Goal: Task Accomplishment & Management: Use online tool/utility

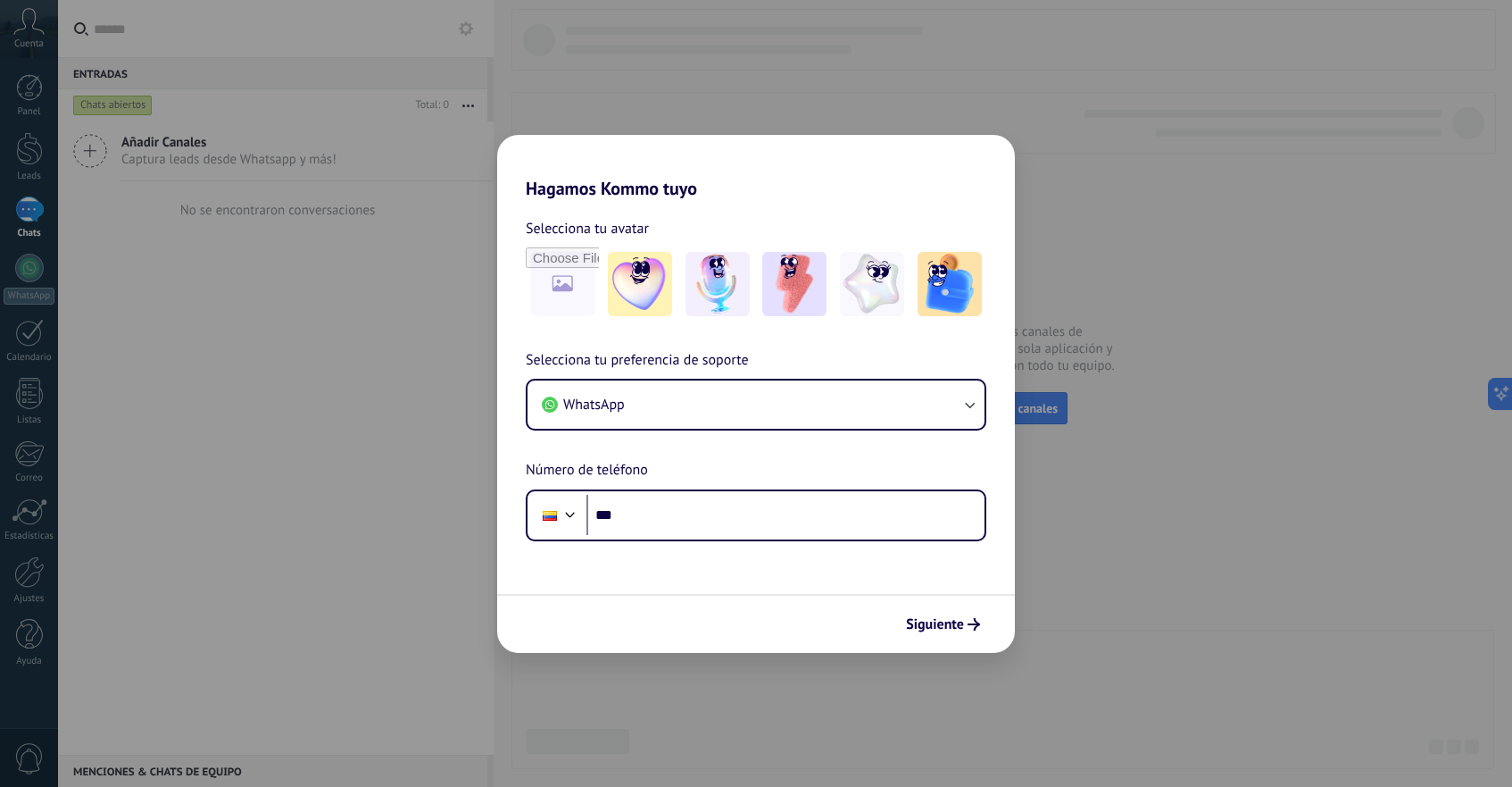
click at [880, 446] on div "Selecciona tu preferencia de soporte WhatsApp Número de teléfono Phone ***" at bounding box center [756, 444] width 518 height 192
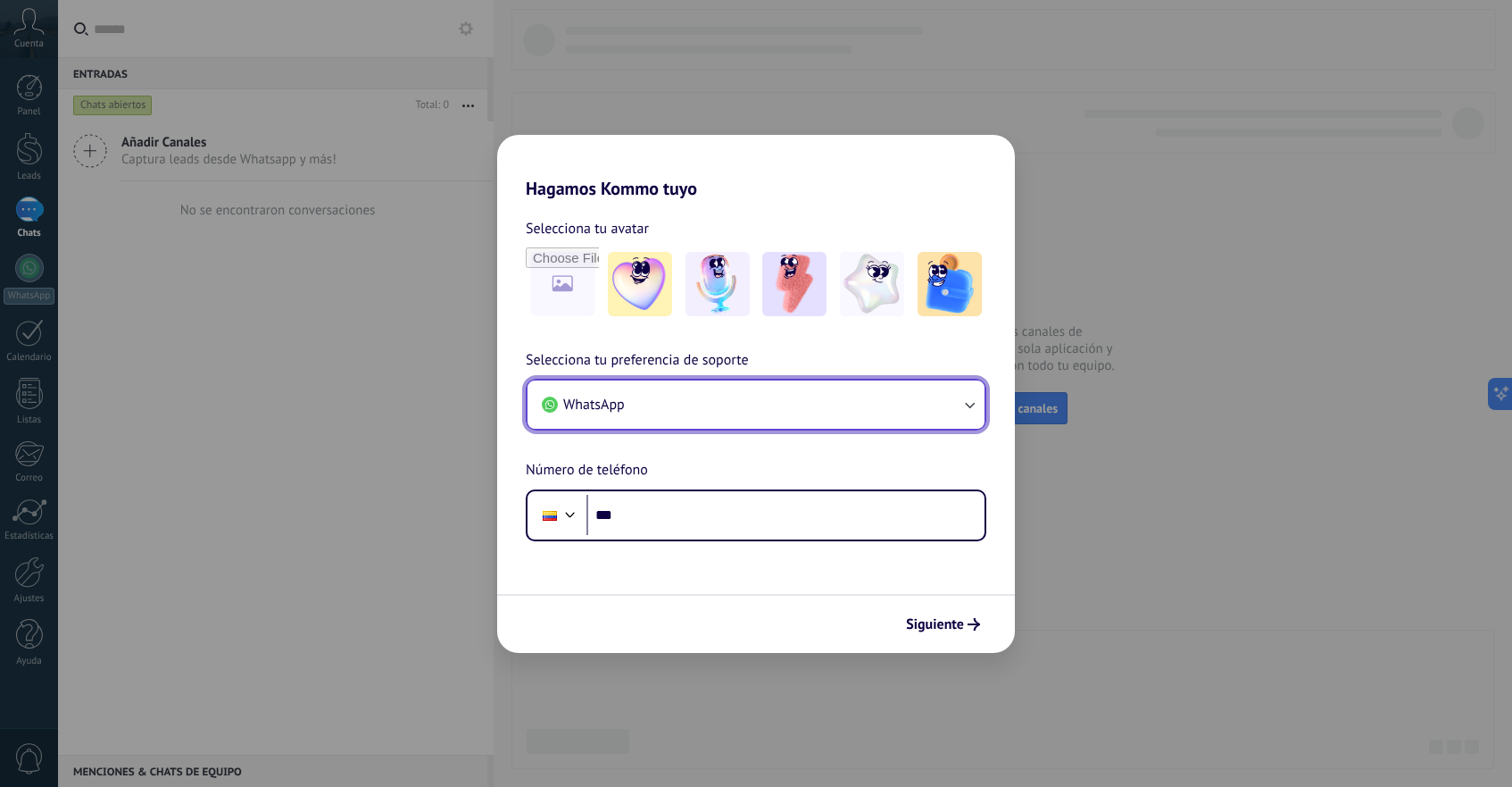
click at [884, 409] on button "WhatsApp" at bounding box center [756, 405] width 457 height 48
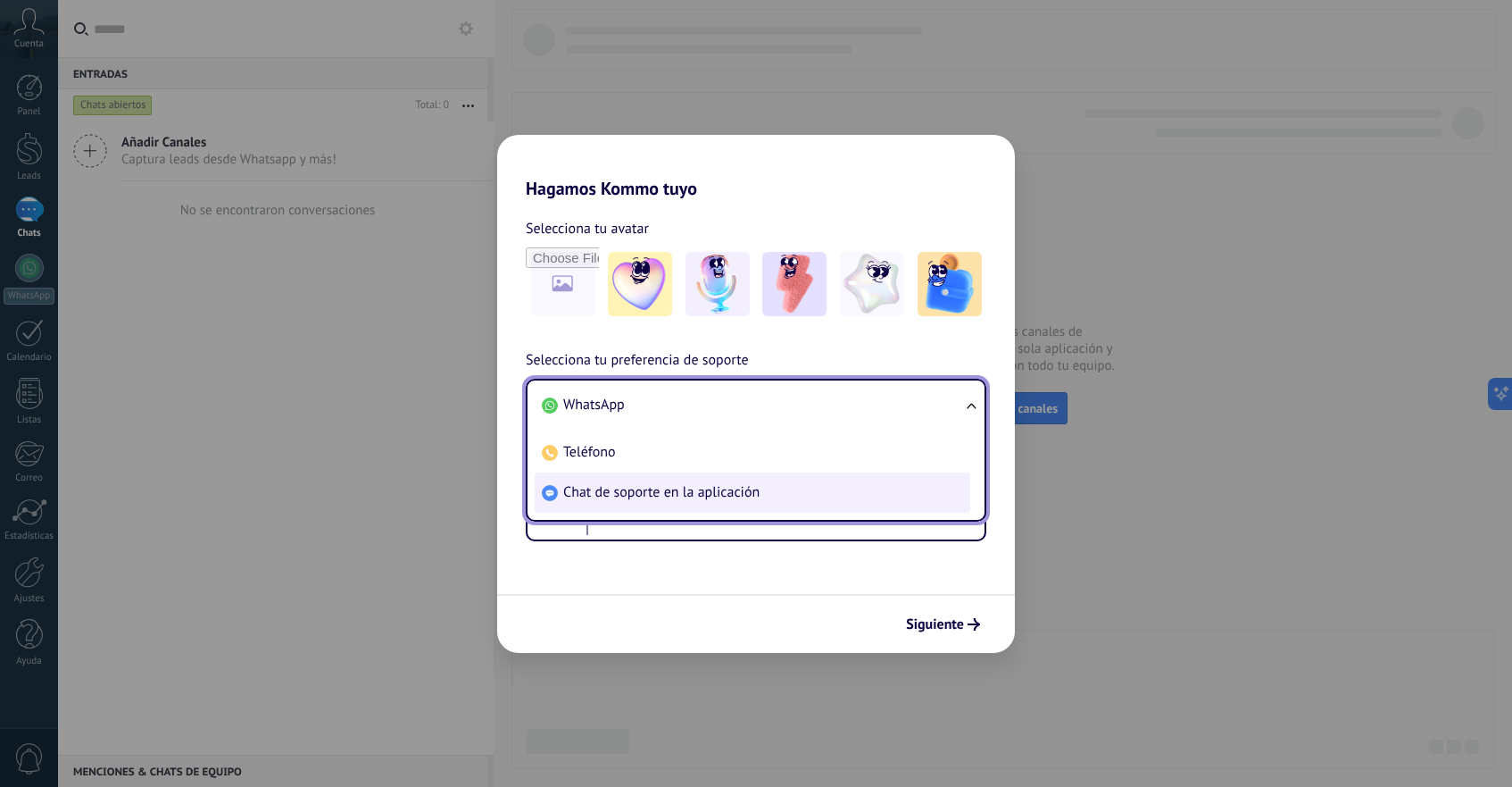
click at [700, 480] on li "Chat de soporte en la aplicación" at bounding box center [752, 492] width 435 height 40
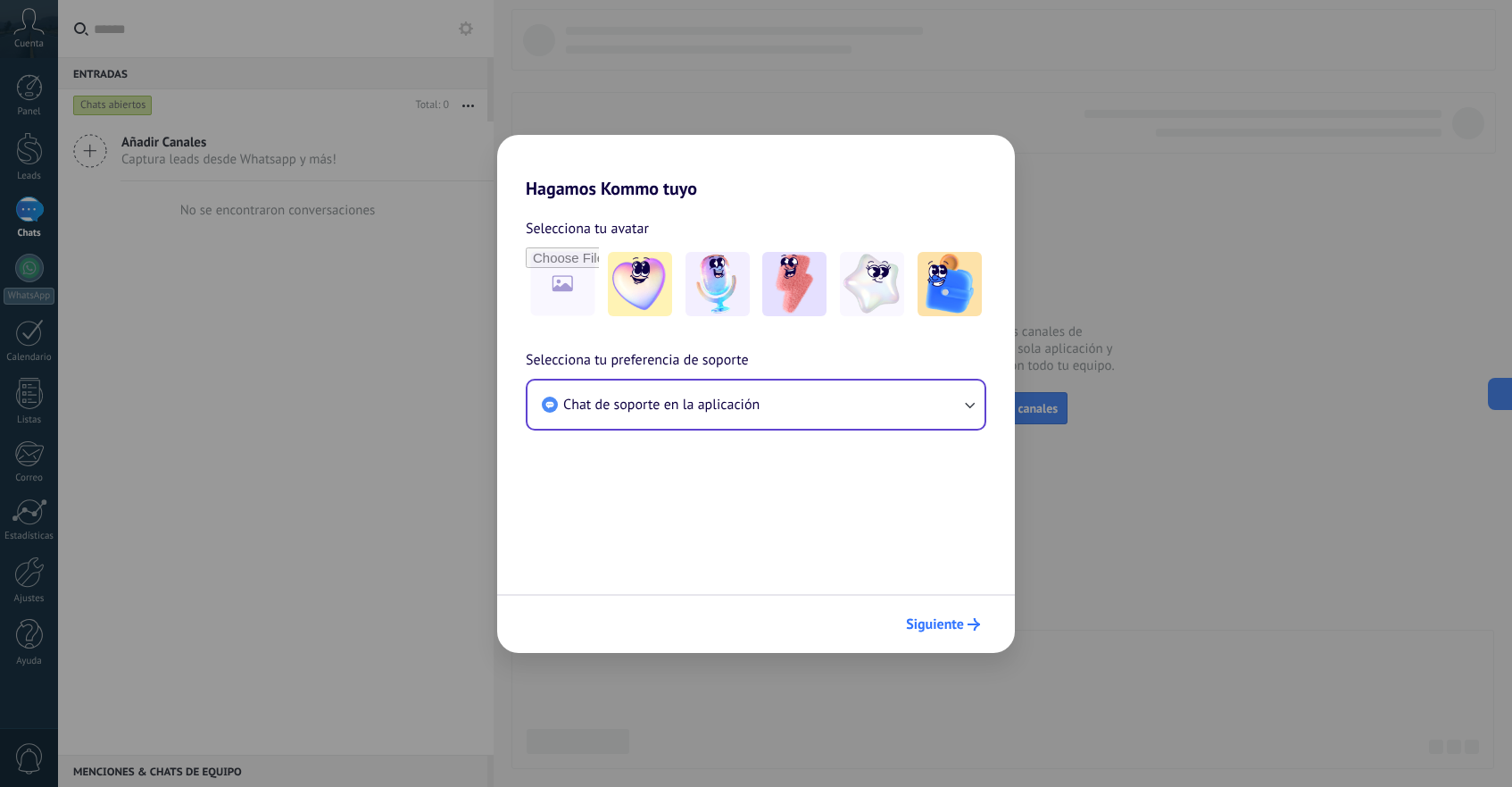
click at [963, 624] on span "Siguiente" at bounding box center [935, 623] width 58 height 13
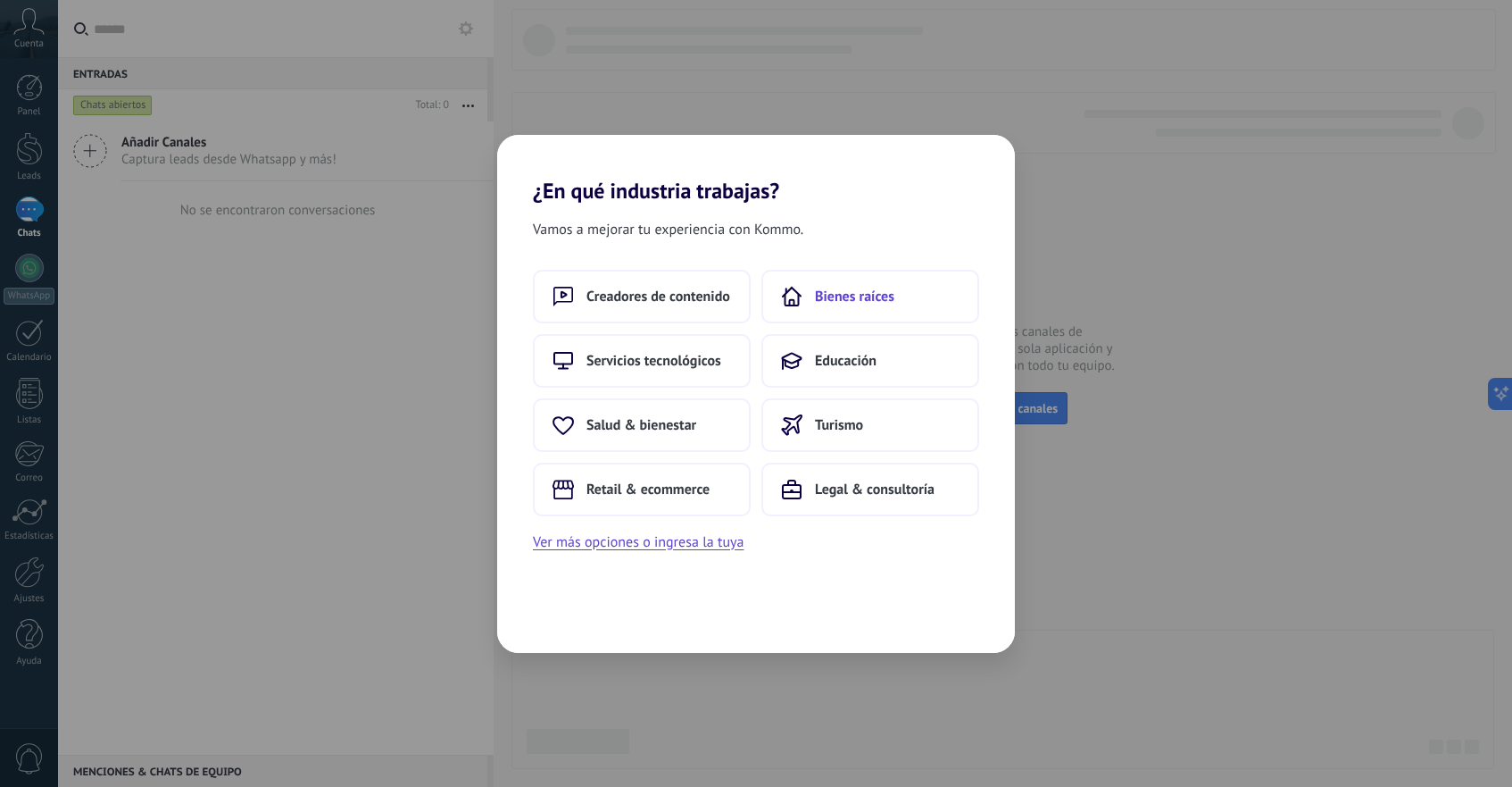
click at [818, 309] on button "Bienes raíces" at bounding box center [871, 297] width 218 height 54
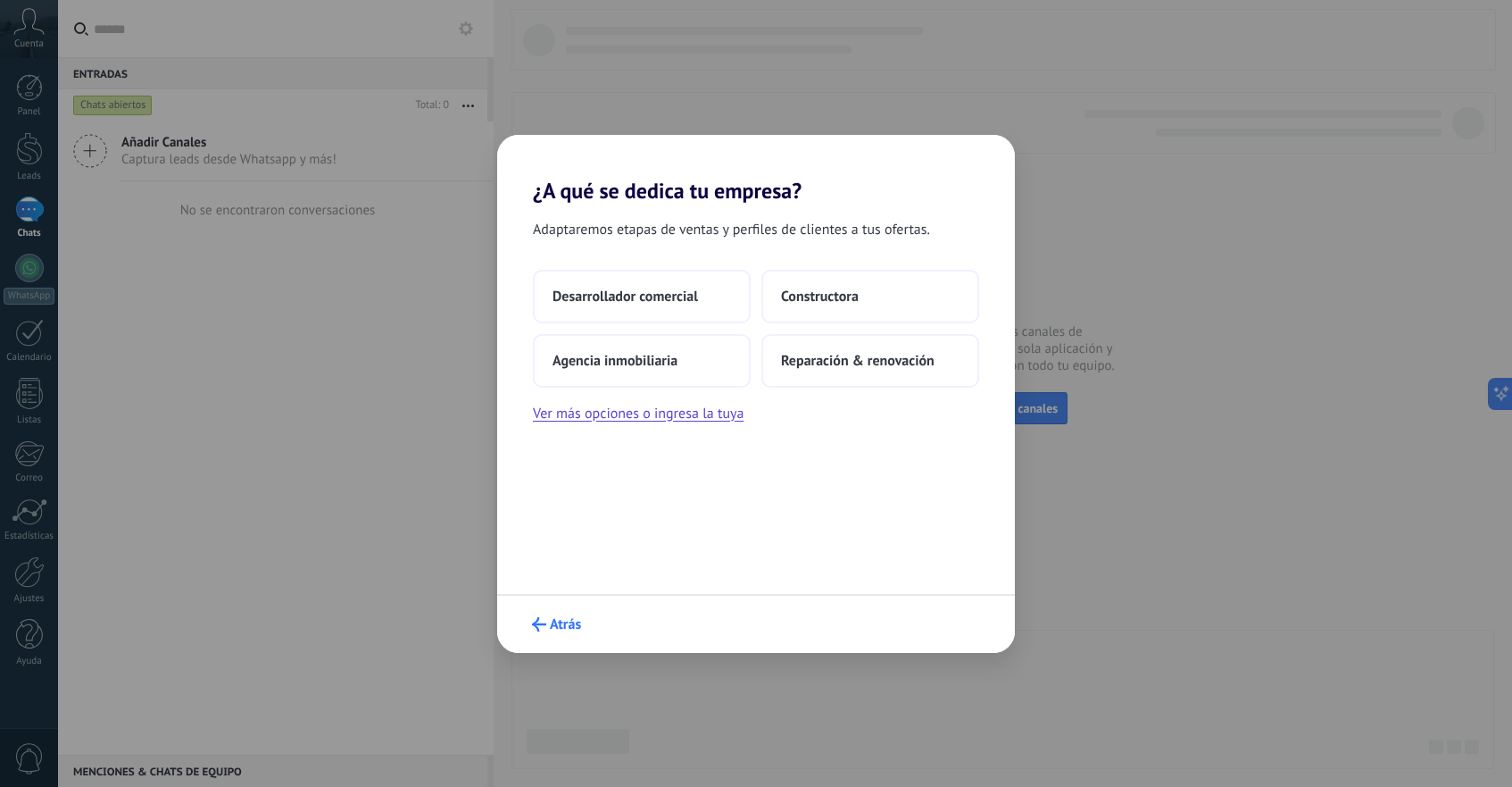
click at [549, 615] on button "Atrás" at bounding box center [557, 624] width 65 height 31
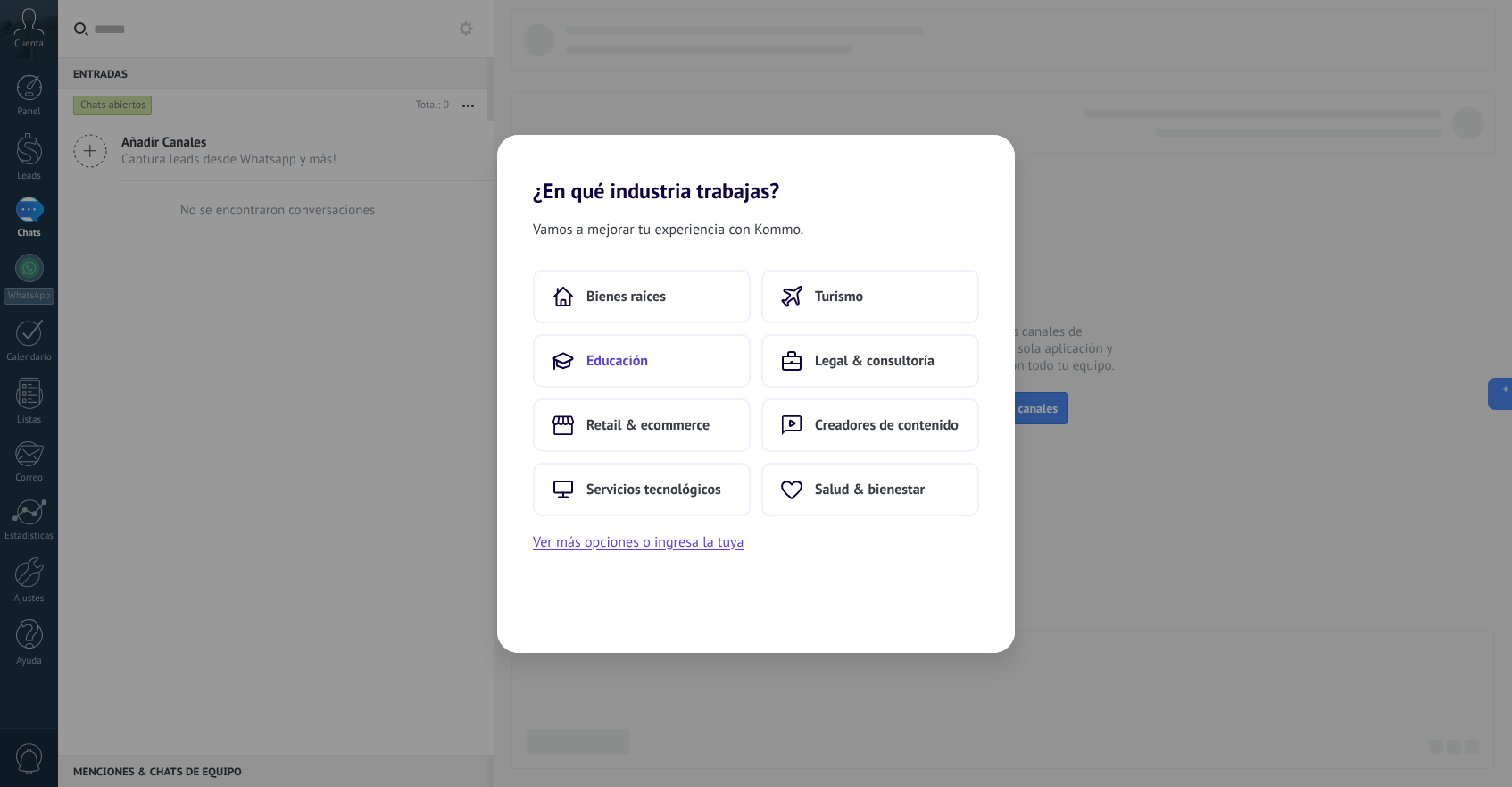
click at [606, 354] on span "Educación" at bounding box center [617, 360] width 62 height 18
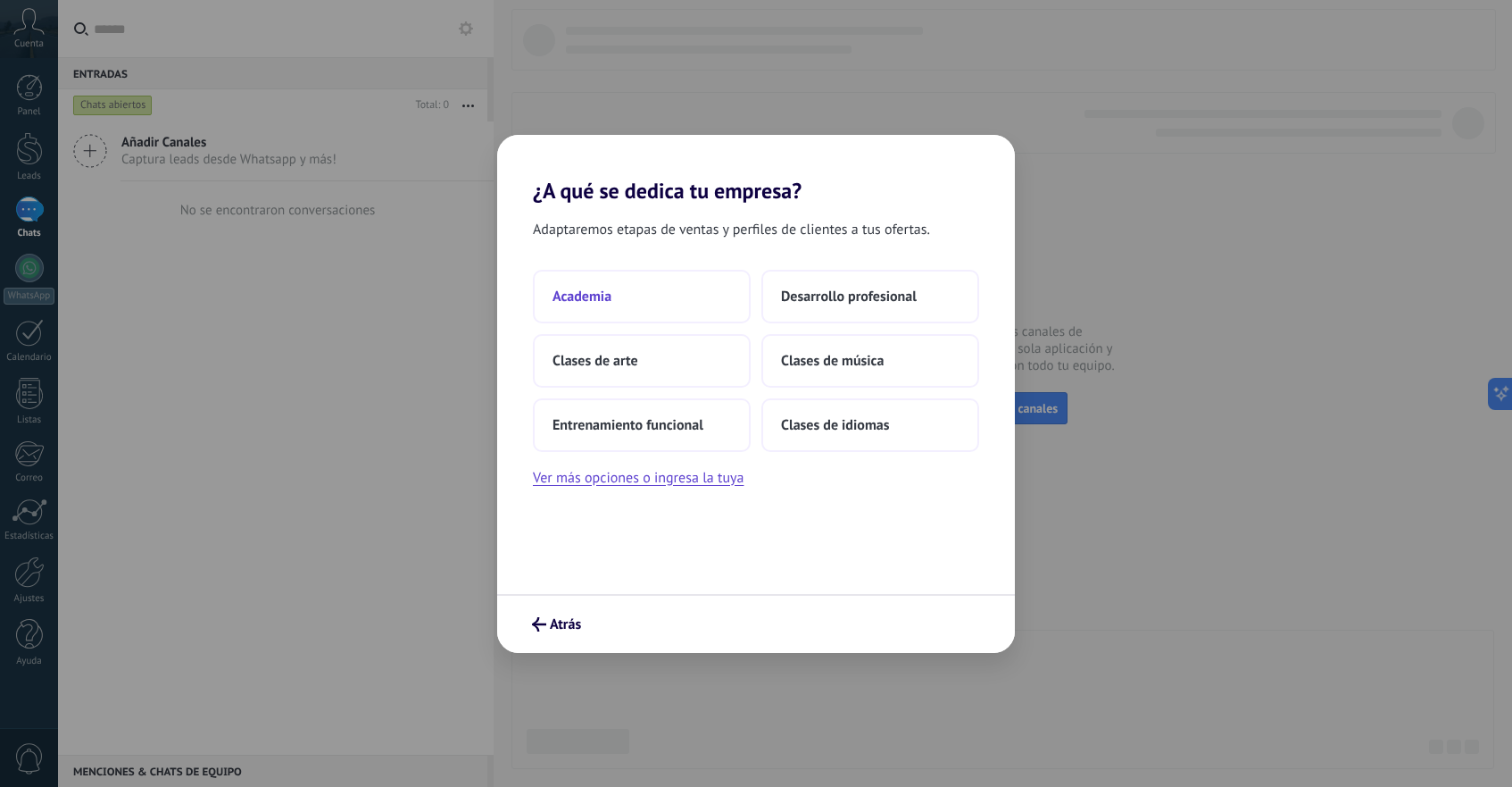
click at [619, 304] on button "Academia" at bounding box center [641, 297] width 218 height 54
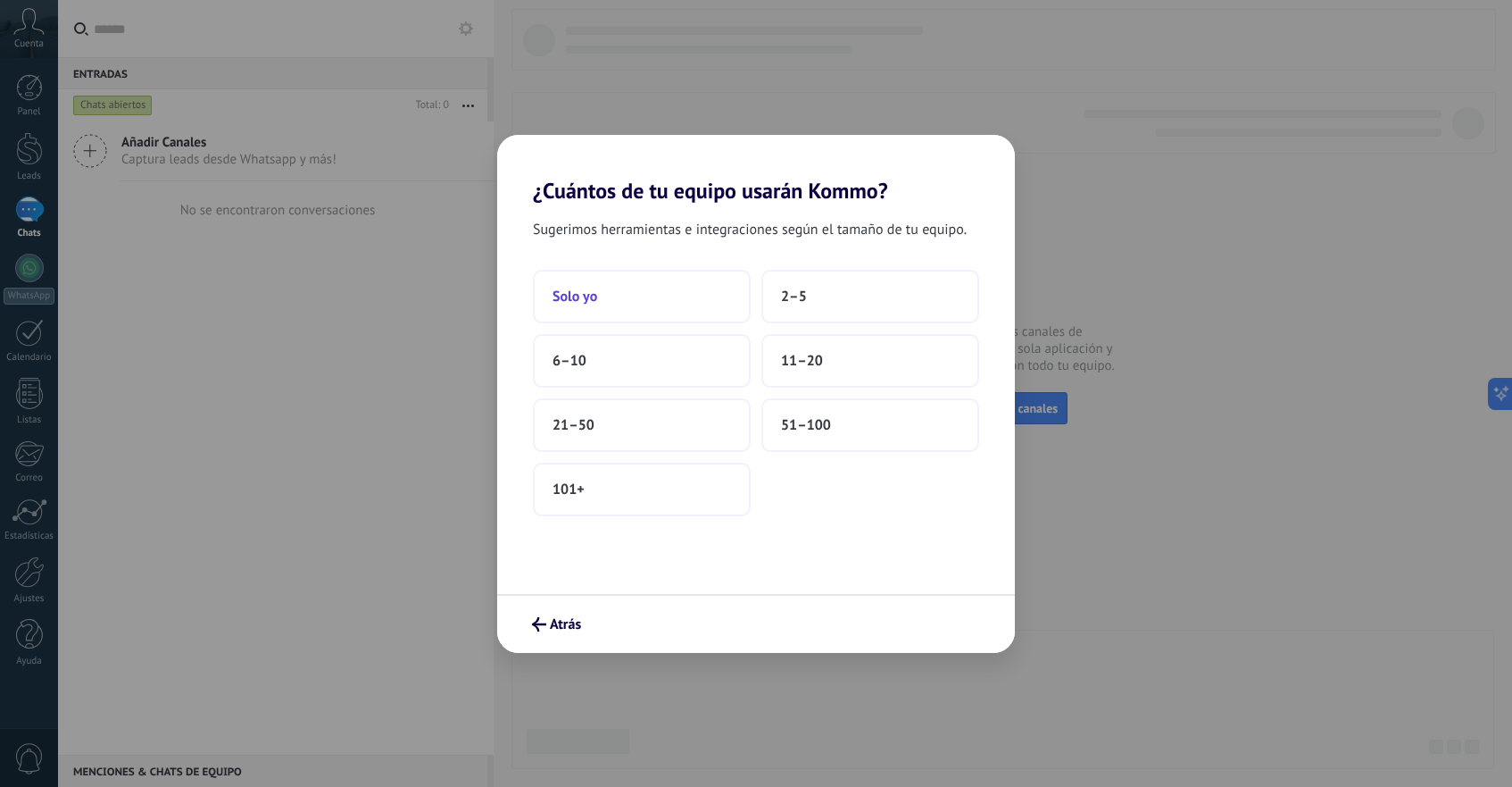
click at [636, 311] on button "Solo yo" at bounding box center [641, 297] width 218 height 54
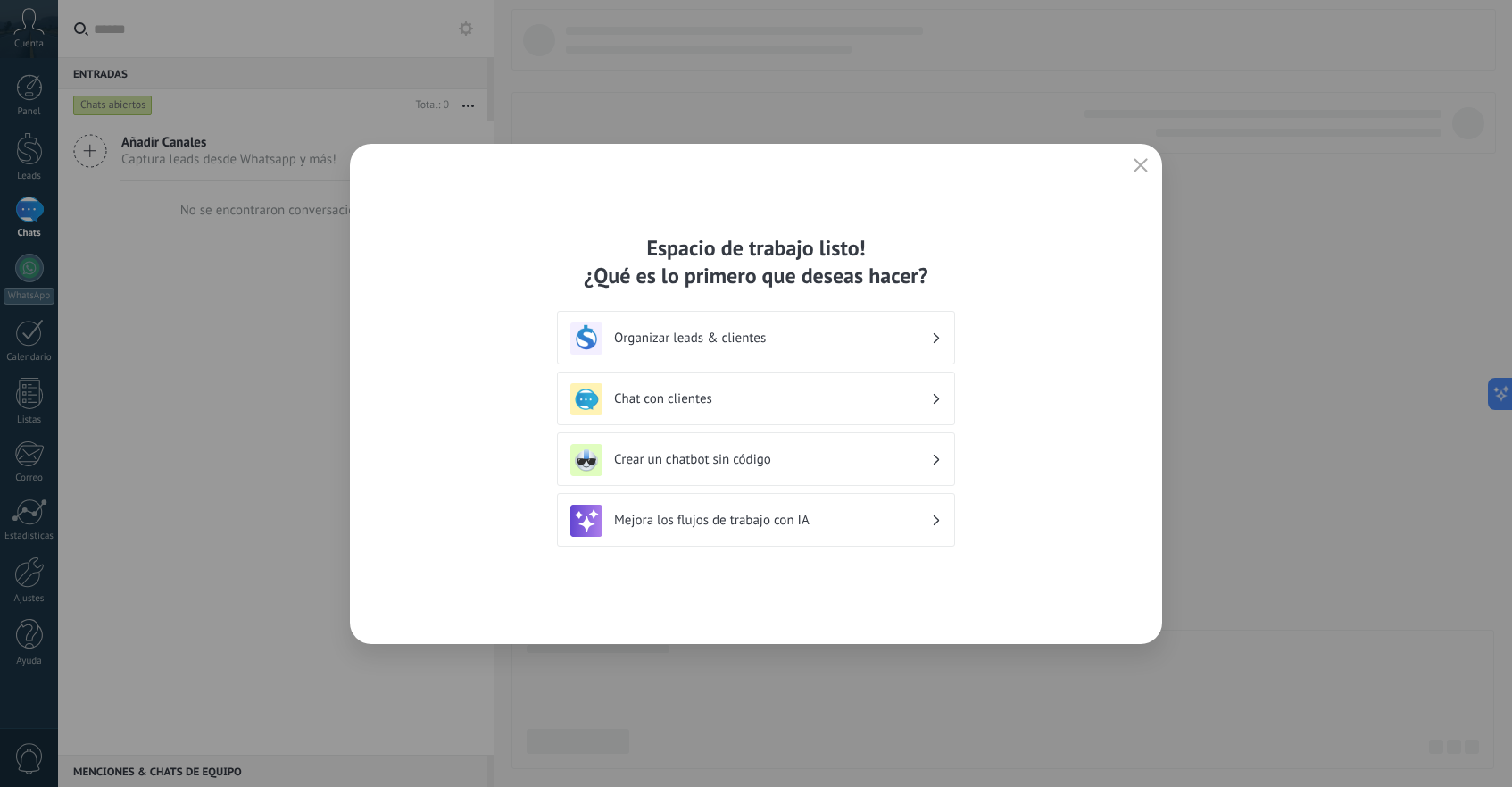
click at [1135, 157] on button "button" at bounding box center [1141, 166] width 23 height 25
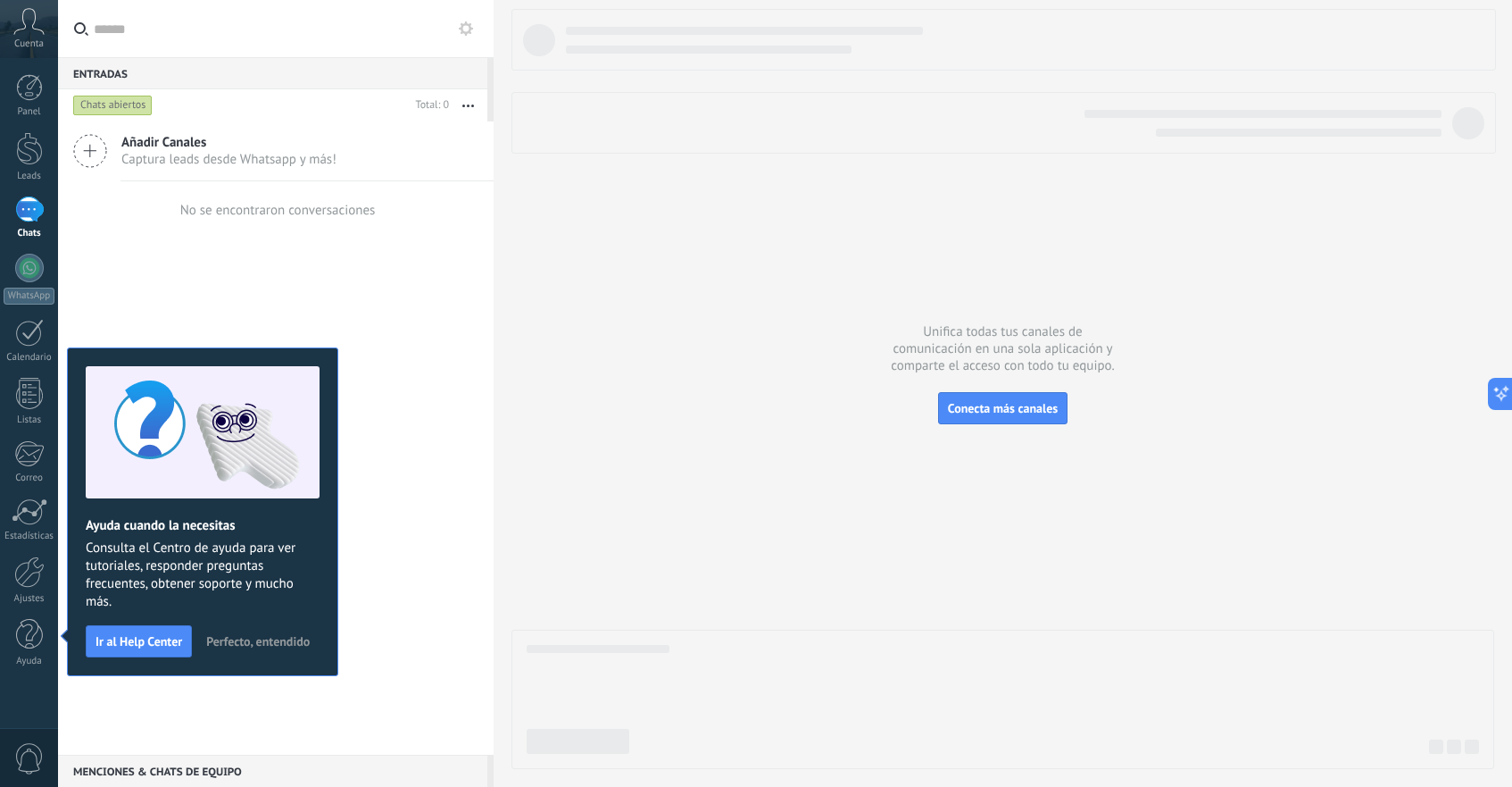
click at [239, 636] on span "Perfecto, entendido" at bounding box center [258, 641] width 104 height 13
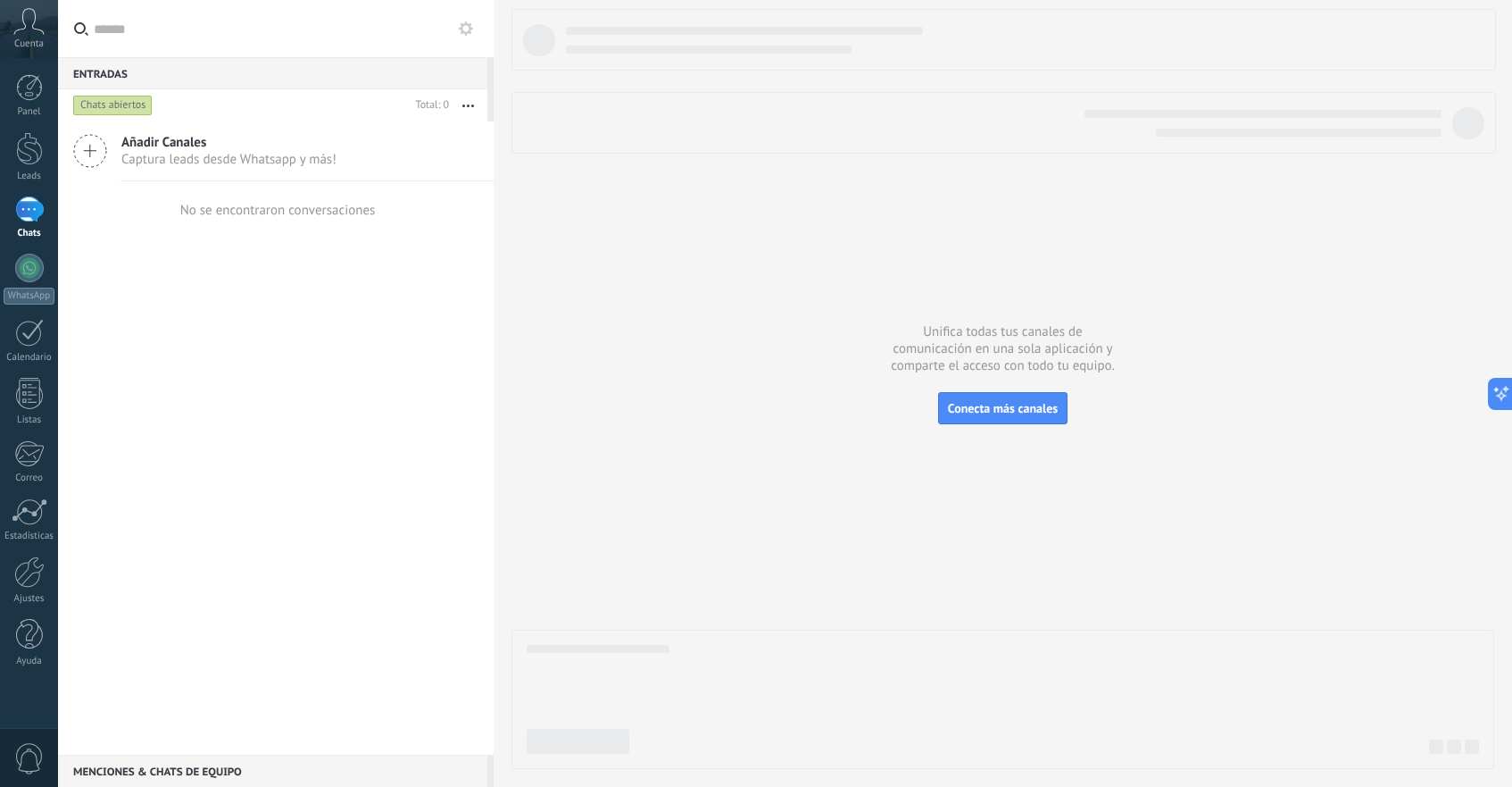
click at [470, 100] on button "button" at bounding box center [468, 105] width 39 height 32
click at [558, 213] on div at bounding box center [1003, 388] width 983 height 760
click at [282, 153] on span "Captura leads desde Whatsapp y más!" at bounding box center [228, 160] width 215 height 17
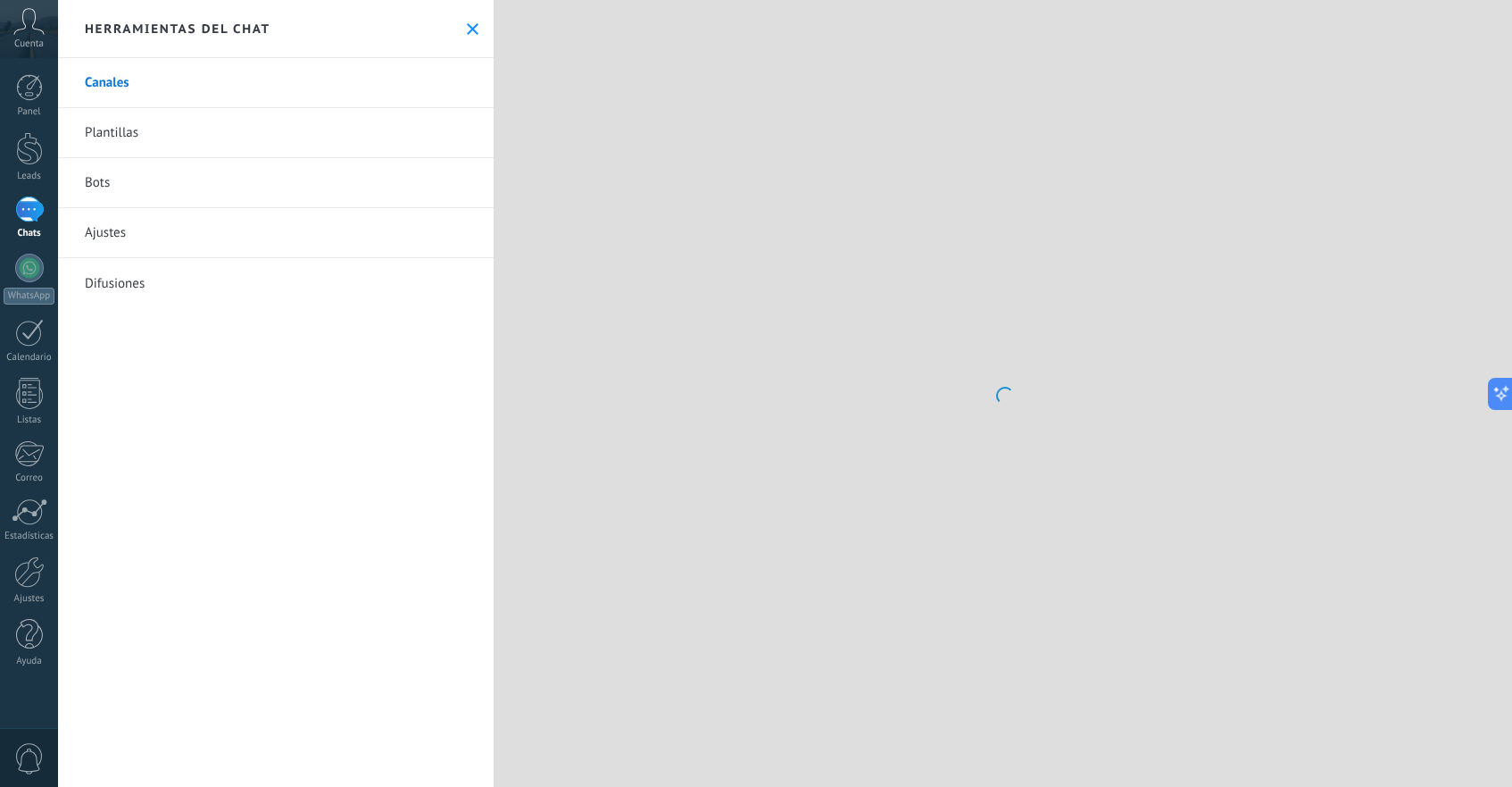
click at [684, 516] on div at bounding box center [1004, 393] width 1019 height 787
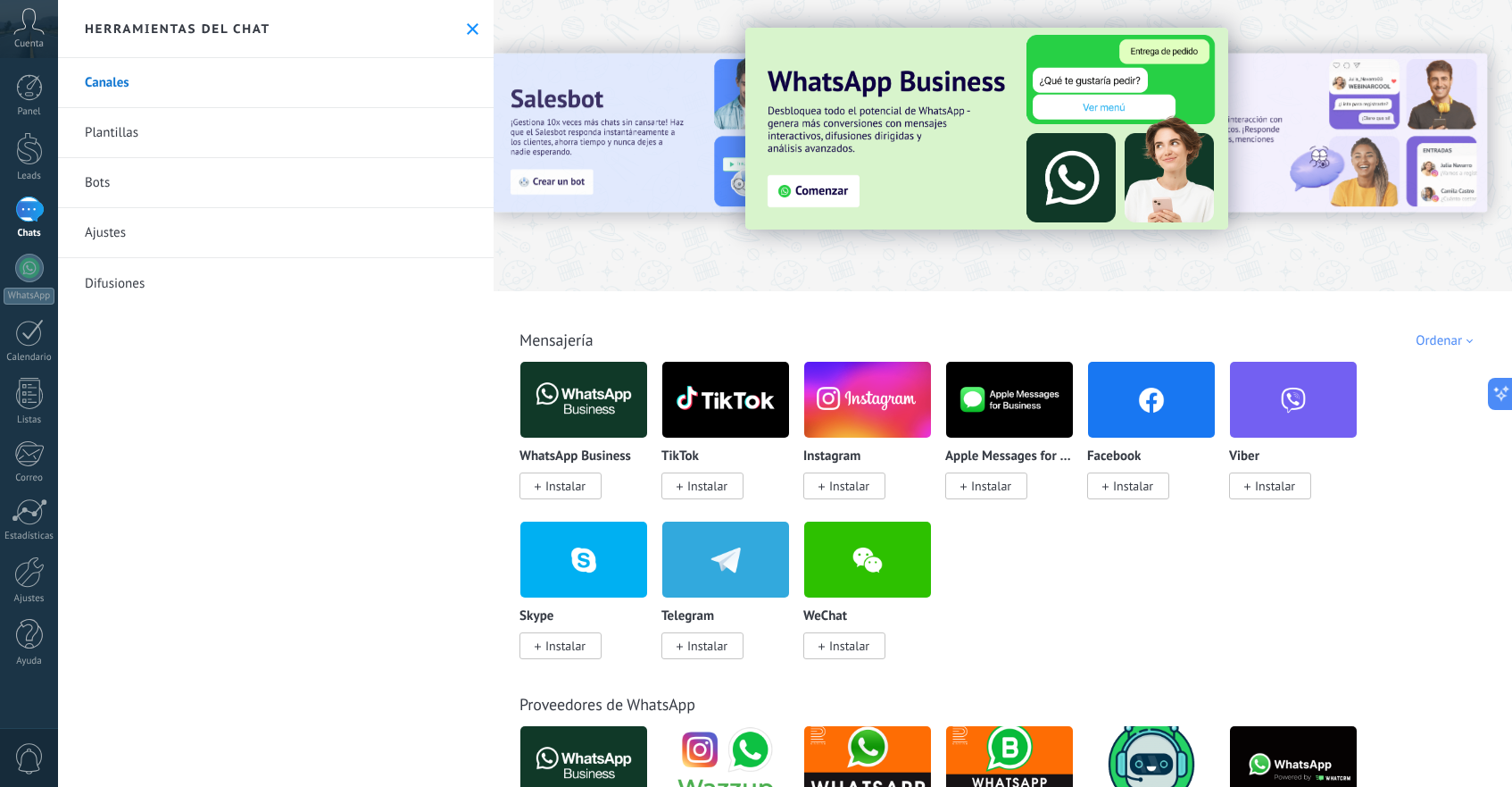
click at [467, 28] on use at bounding box center [473, 29] width 12 height 12
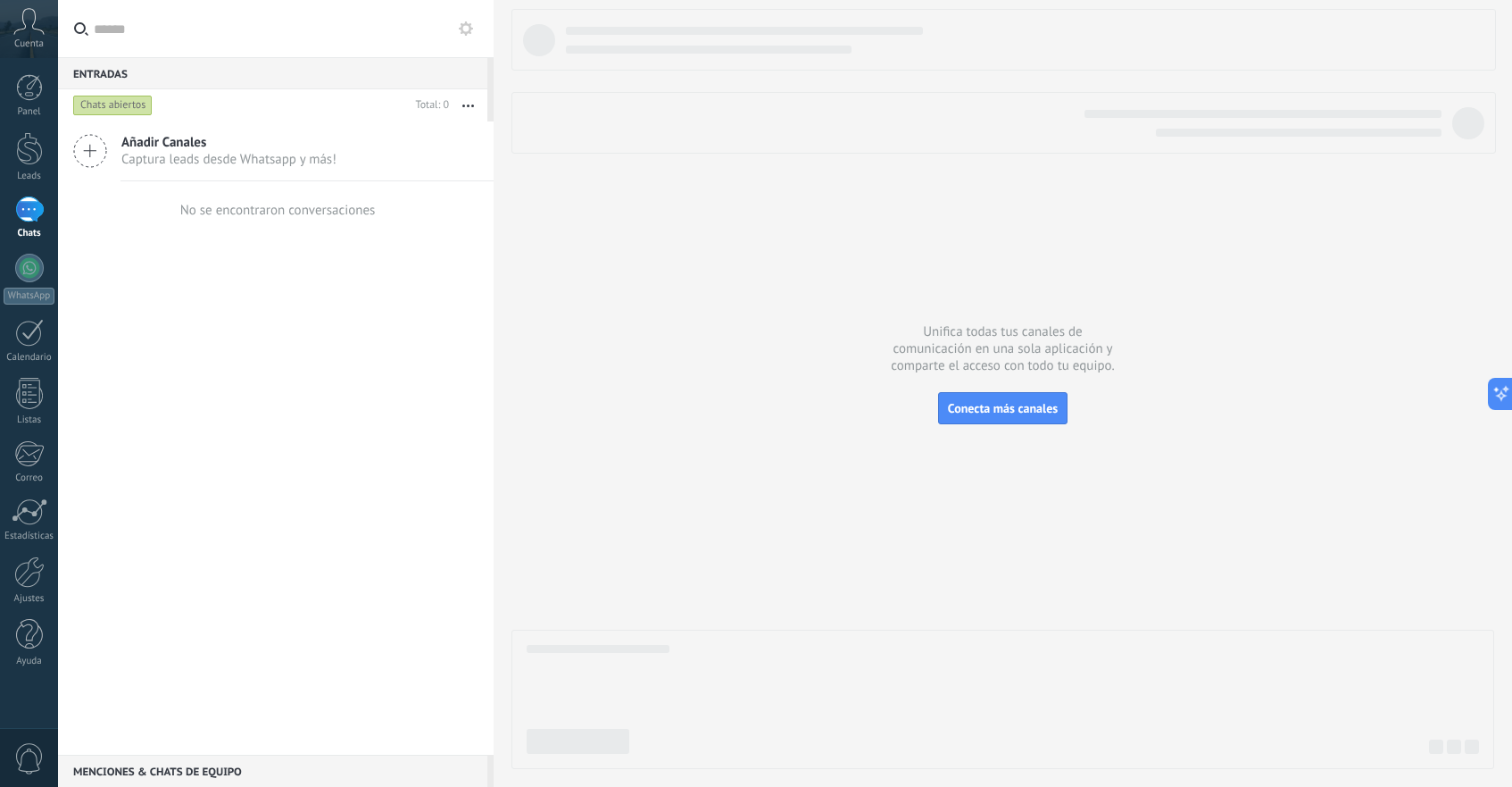
click at [480, 26] on label at bounding box center [275, 29] width 435 height 58
click at [480, 26] on input "text" at bounding box center [286, 28] width 385 height 57
click at [457, 23] on button at bounding box center [466, 29] width 21 height 21
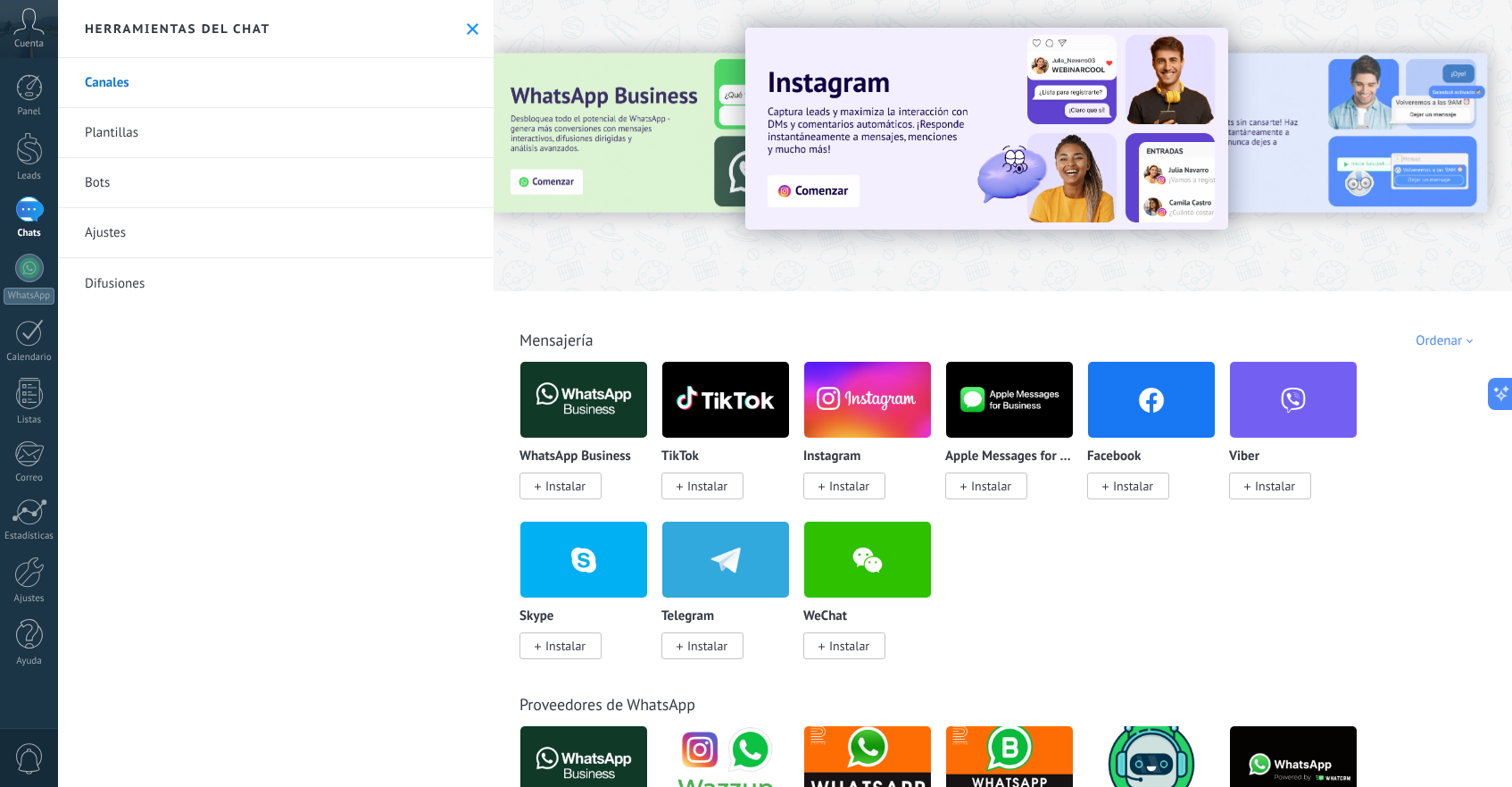
click at [326, 192] on link "Bots" at bounding box center [275, 183] width 435 height 50
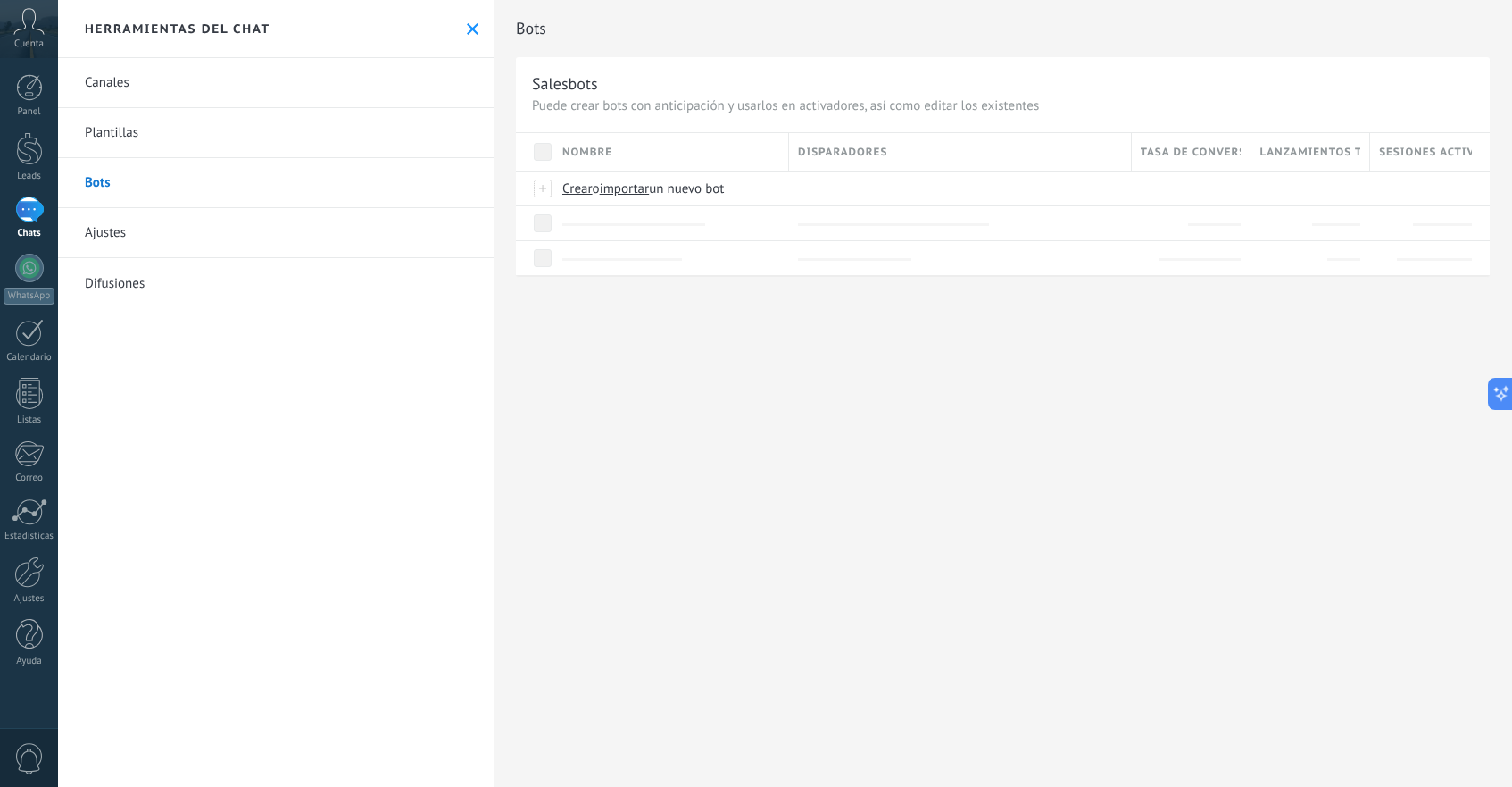
click at [322, 95] on link "Canales" at bounding box center [275, 83] width 435 height 50
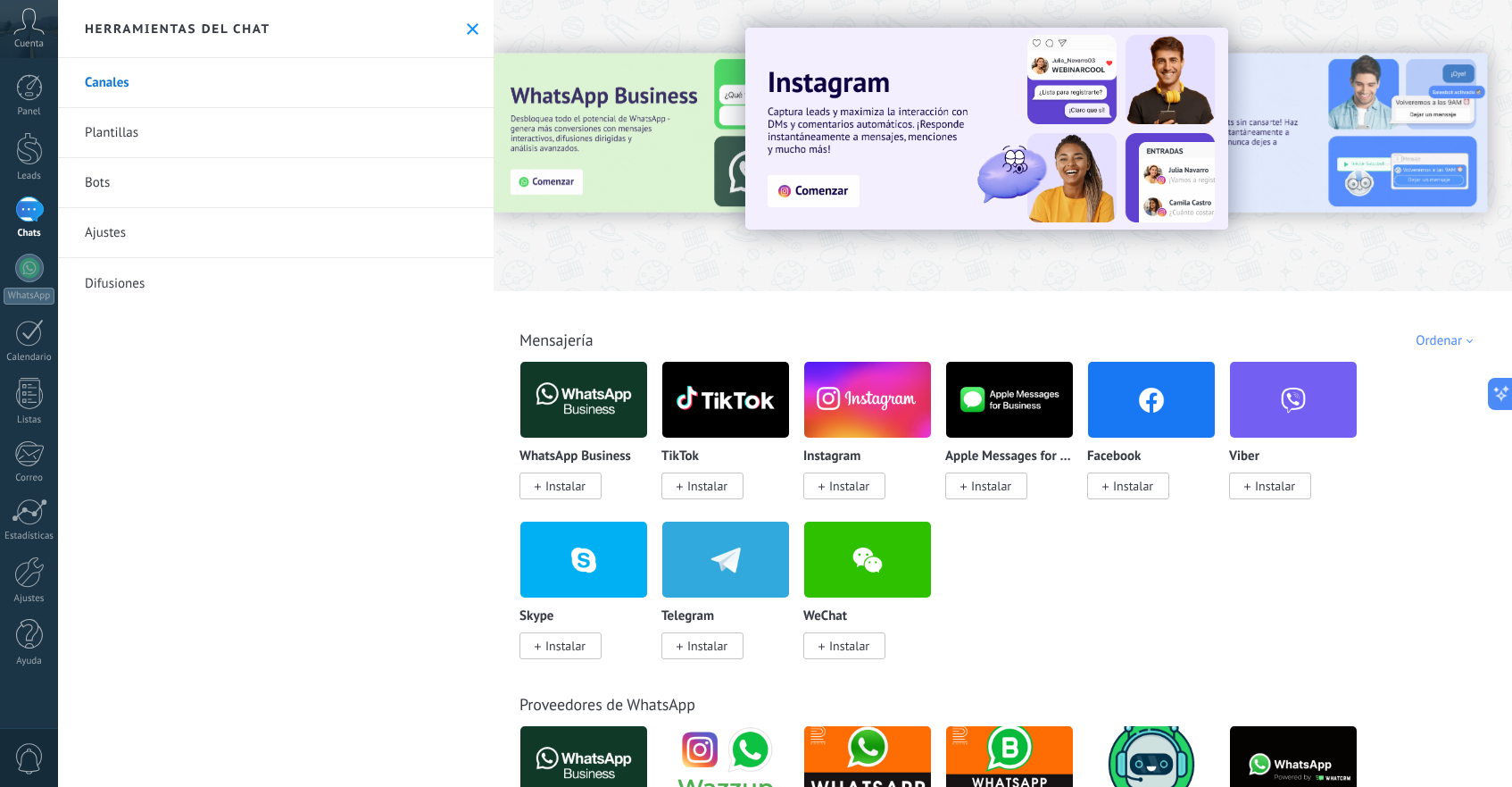
click at [912, 331] on div "Todo Bandeja de entrada Automatizaciones Fuentes de leads Instalado Mis contrib…" at bounding box center [1003, 320] width 1008 height 58
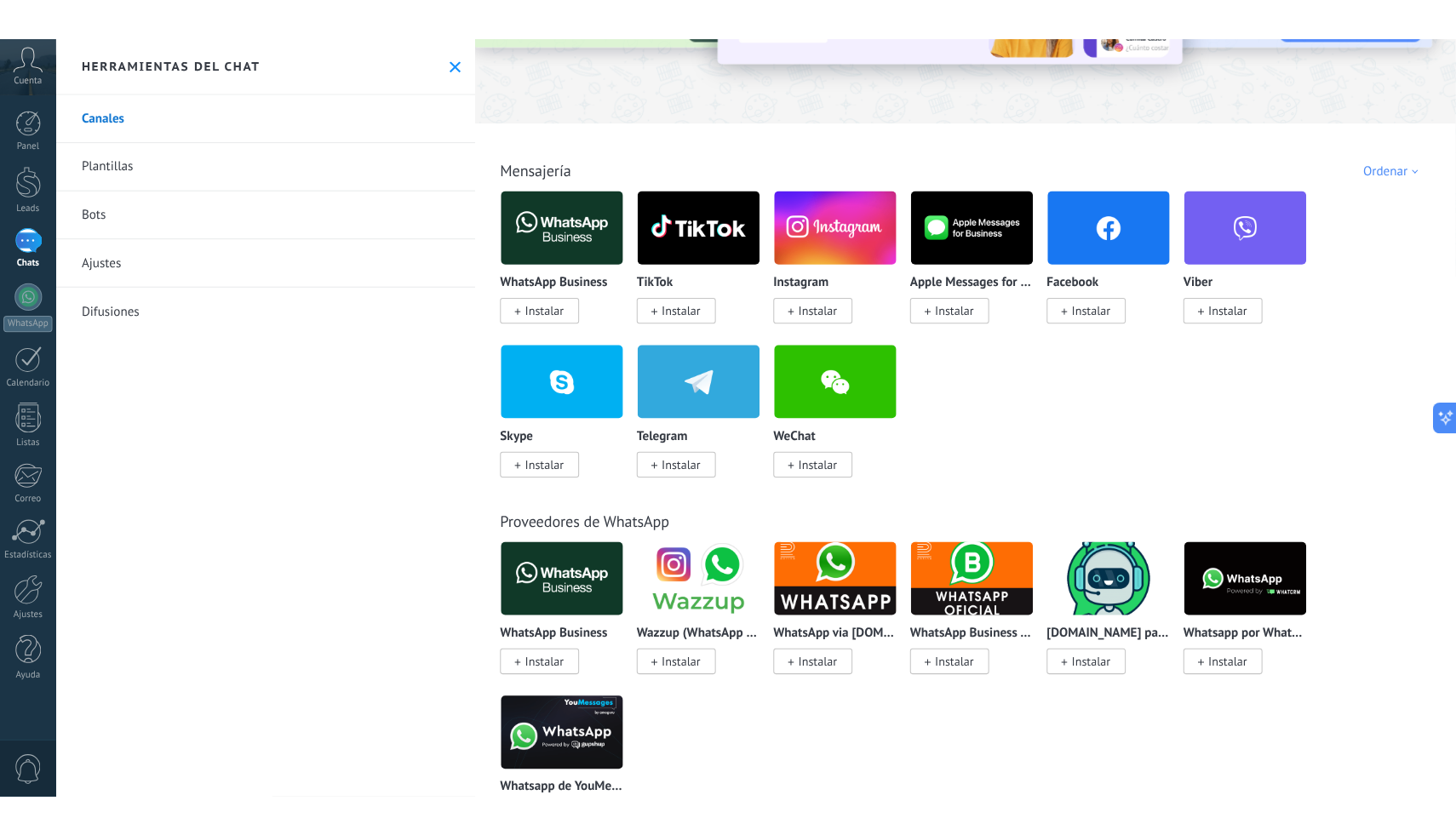
scroll to position [302, 0]
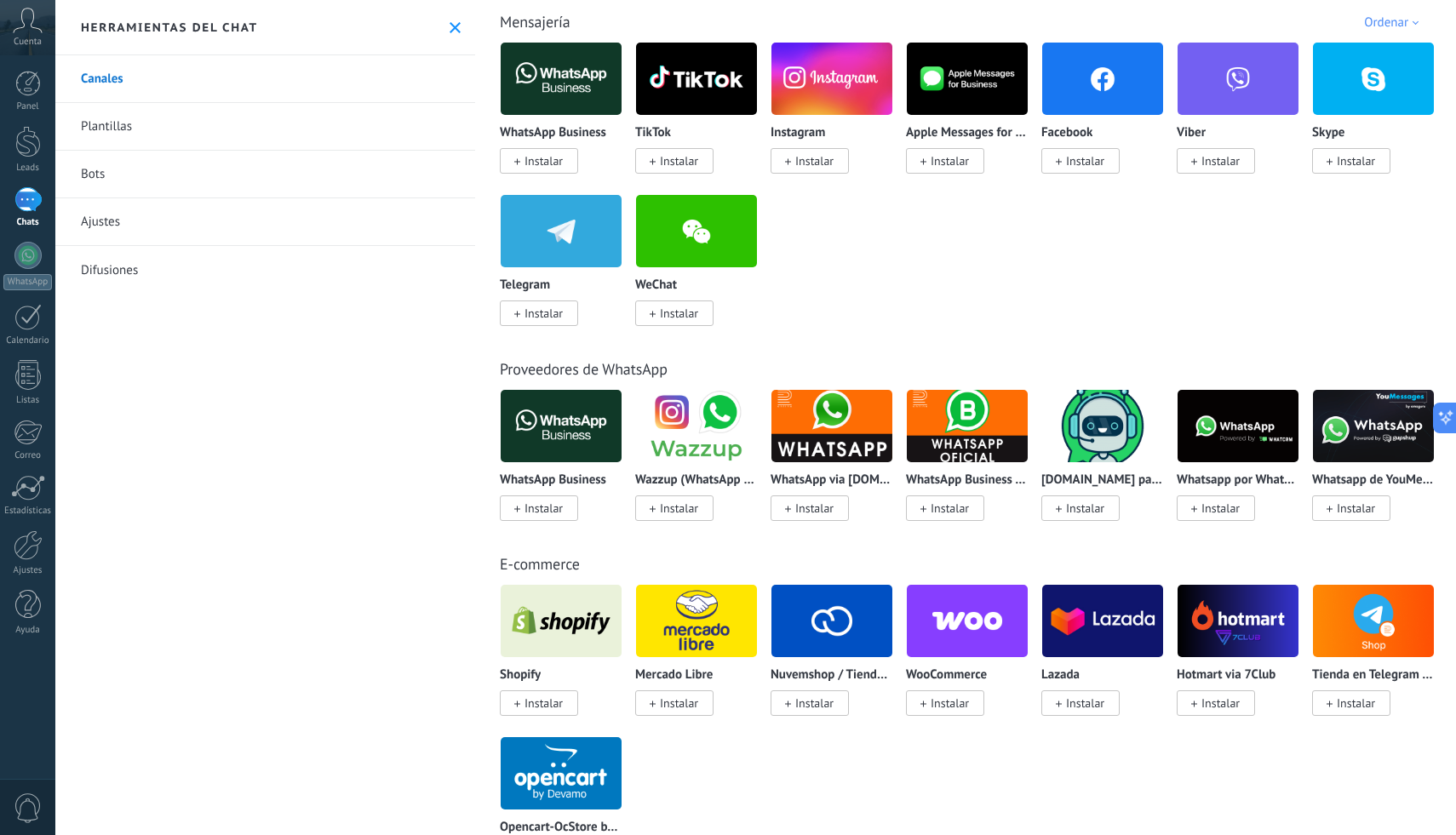
click at [1391, 22] on div "Ordenar" at bounding box center [1394, 23] width 61 height 17
click at [1274, 193] on div "Viber Instalar" at bounding box center [1244, 118] width 135 height 152
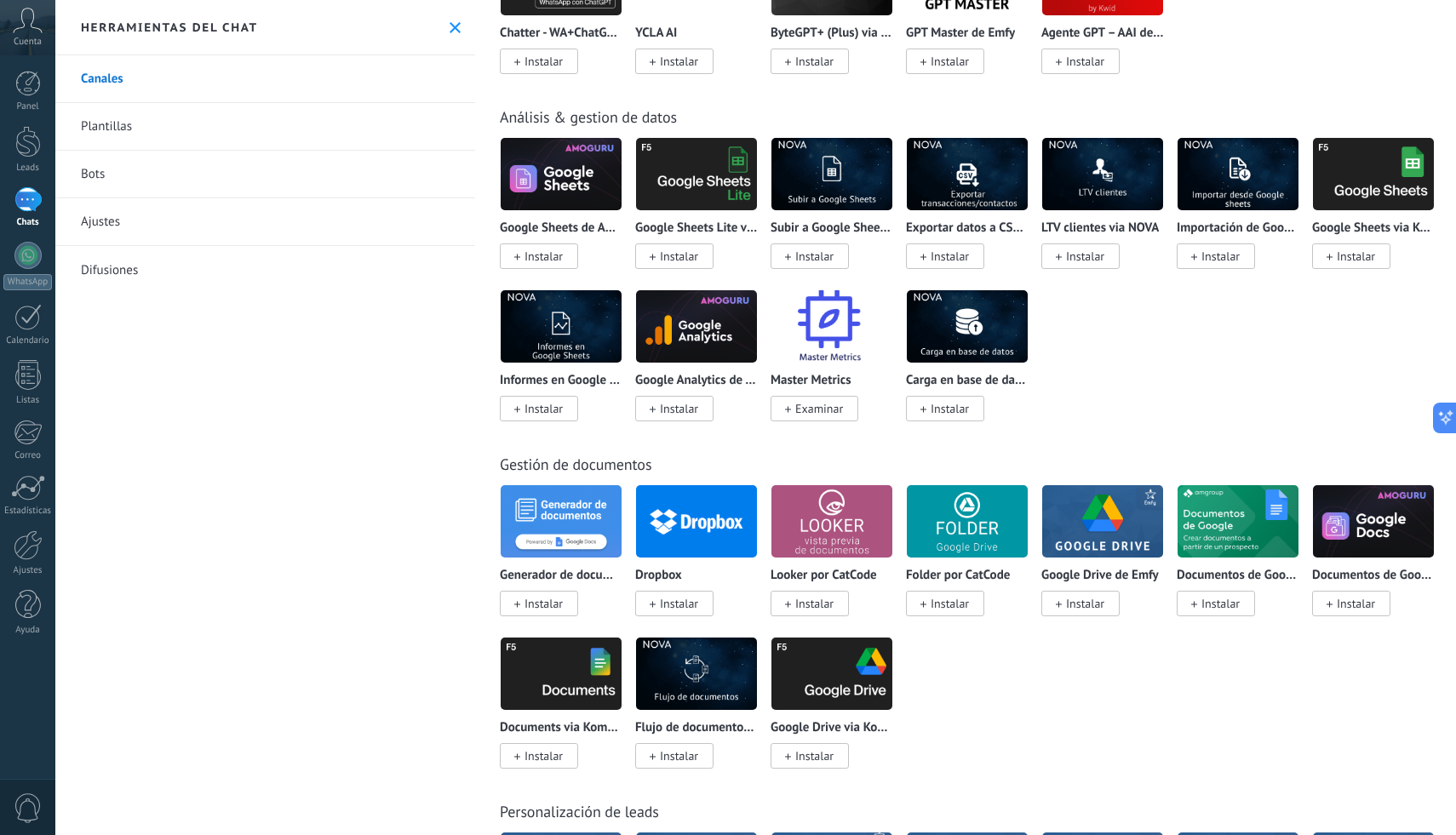
scroll to position [3807, 0]
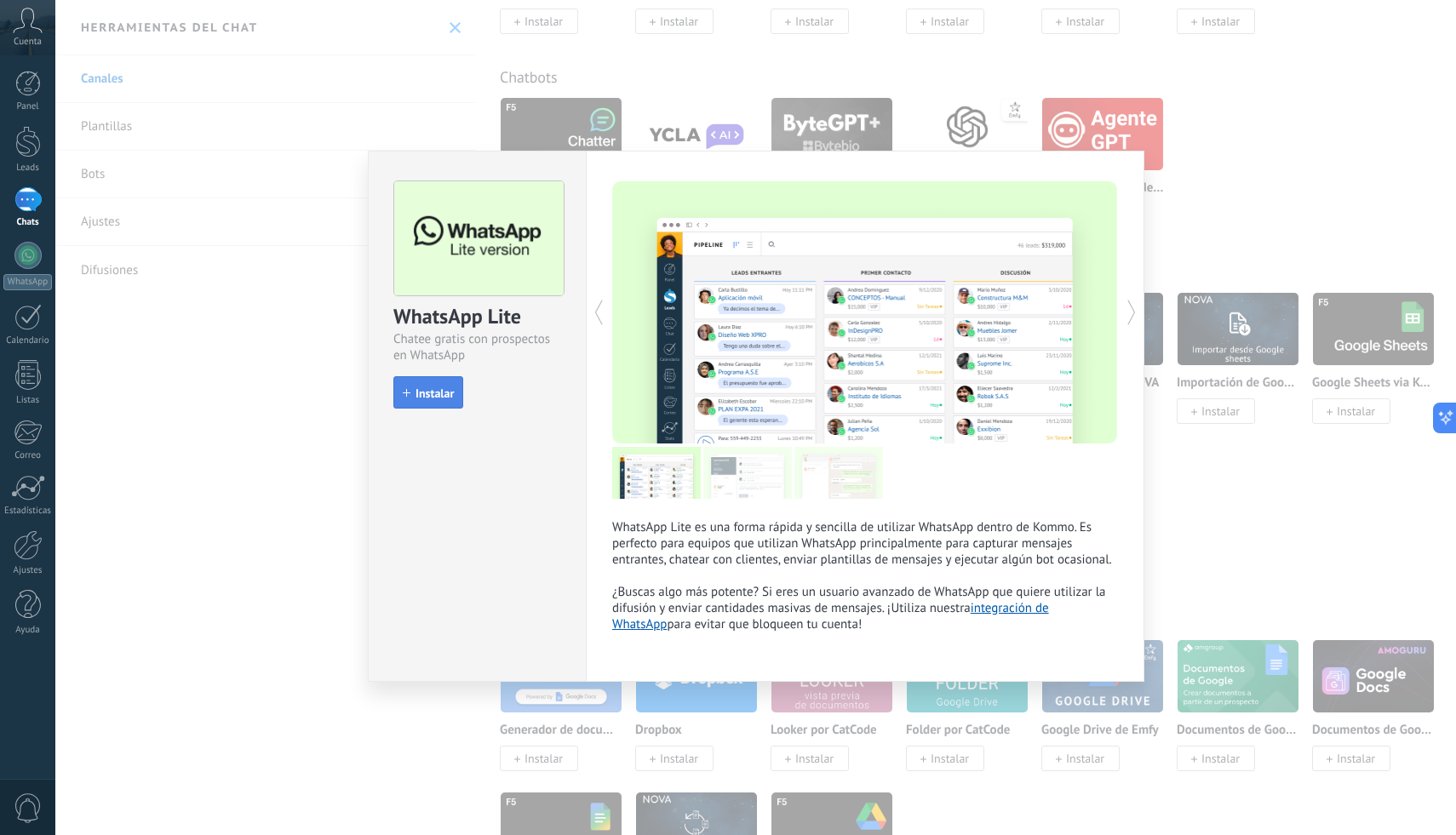
click at [439, 400] on span "Instalar" at bounding box center [435, 393] width 39 height 12
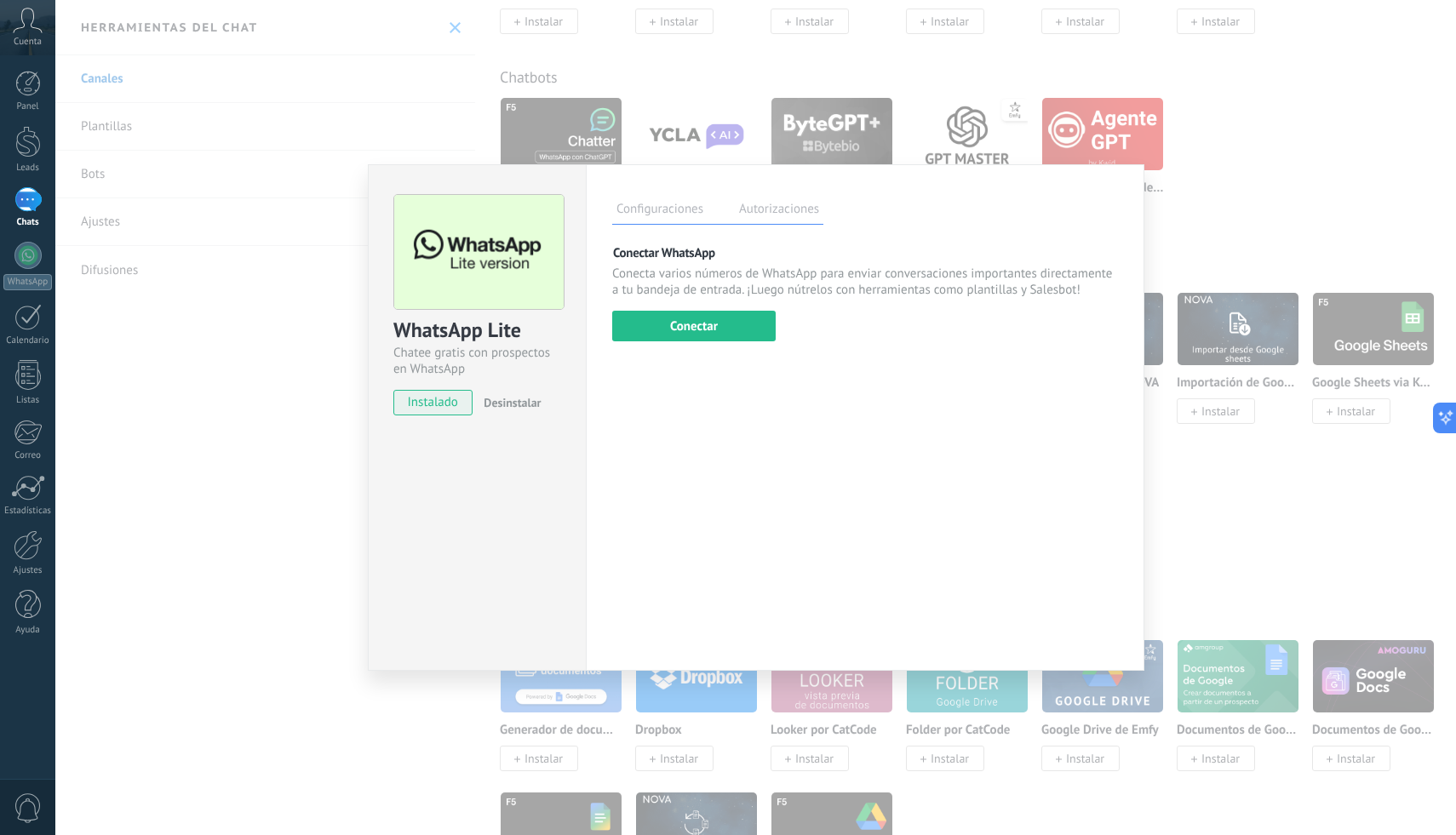
click at [310, 446] on div "WhatsApp Lite Chatee gratis con prospectos en WhatsApp instalado Desinstalar Co…" at bounding box center [755, 417] width 1401 height 835
